Goal: Find contact information: Find contact information

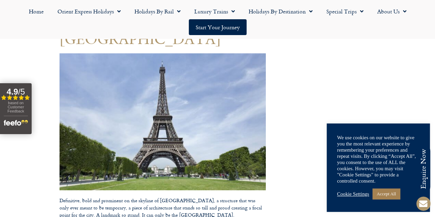
scroll to position [95, 0]
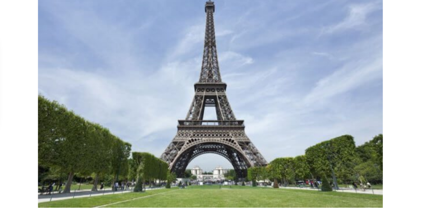
scroll to position [95, 0]
